Goal: Task Accomplishment & Management: Use online tool/utility

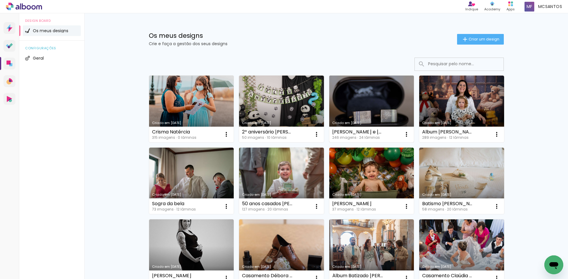
click at [352, 112] on link "Criado em [DATE]" at bounding box center [371, 109] width 85 height 67
